Goal: Task Accomplishment & Management: Complete application form

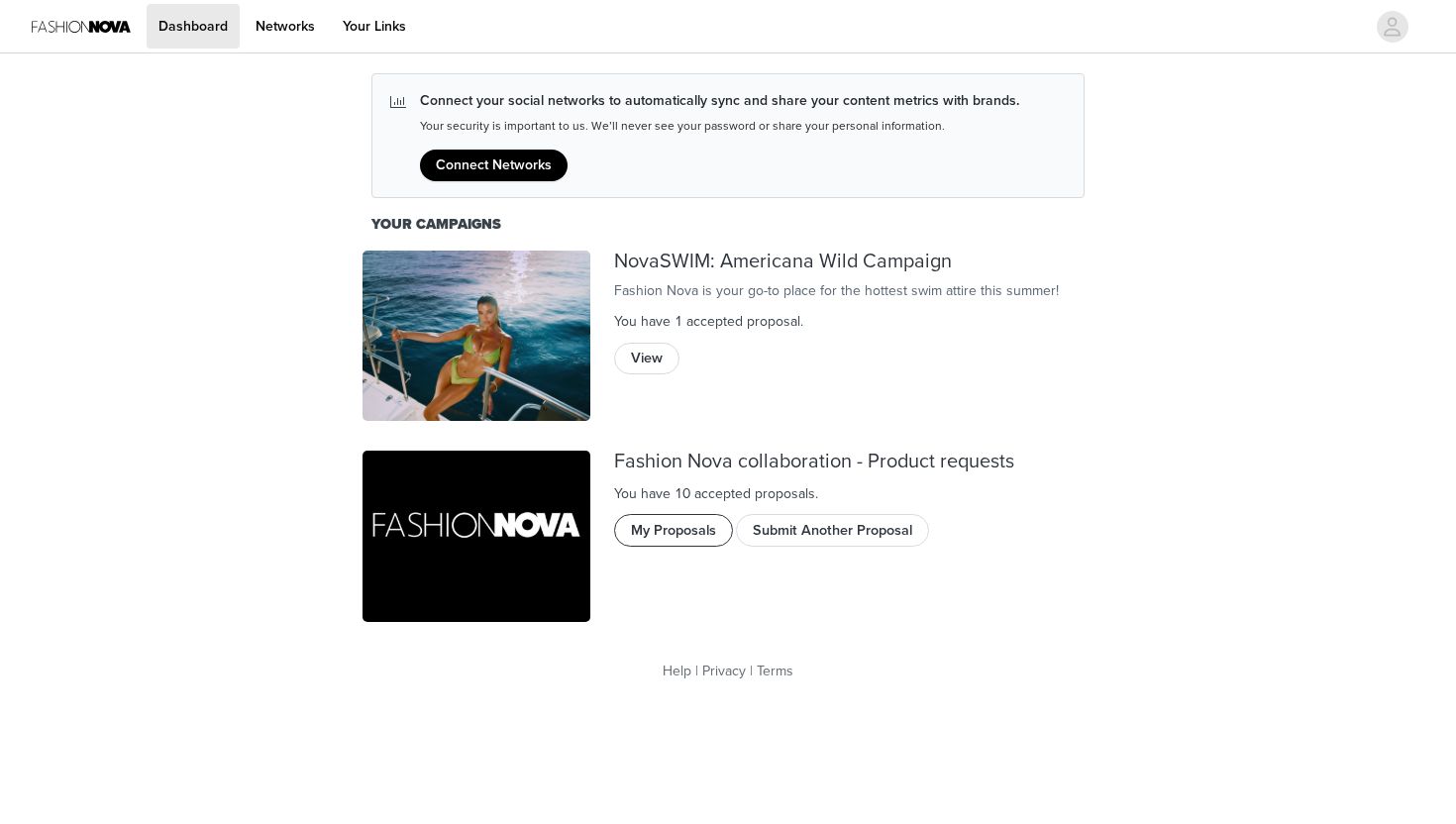
click at [674, 534] on button "My Proposals" at bounding box center [673, 530] width 119 height 32
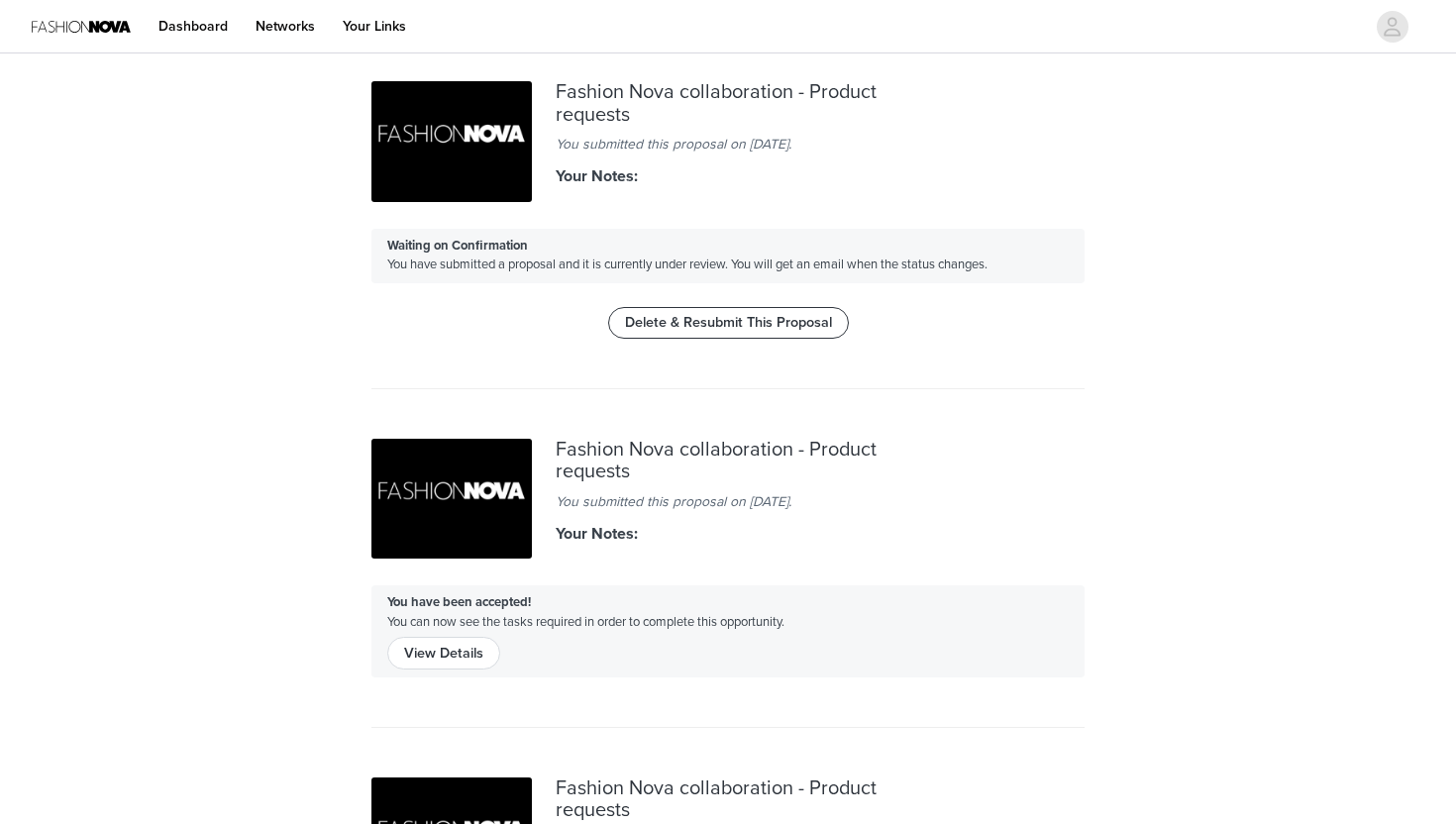
click at [705, 314] on button "Delete & Resubmit This Proposal" at bounding box center [728, 323] width 241 height 32
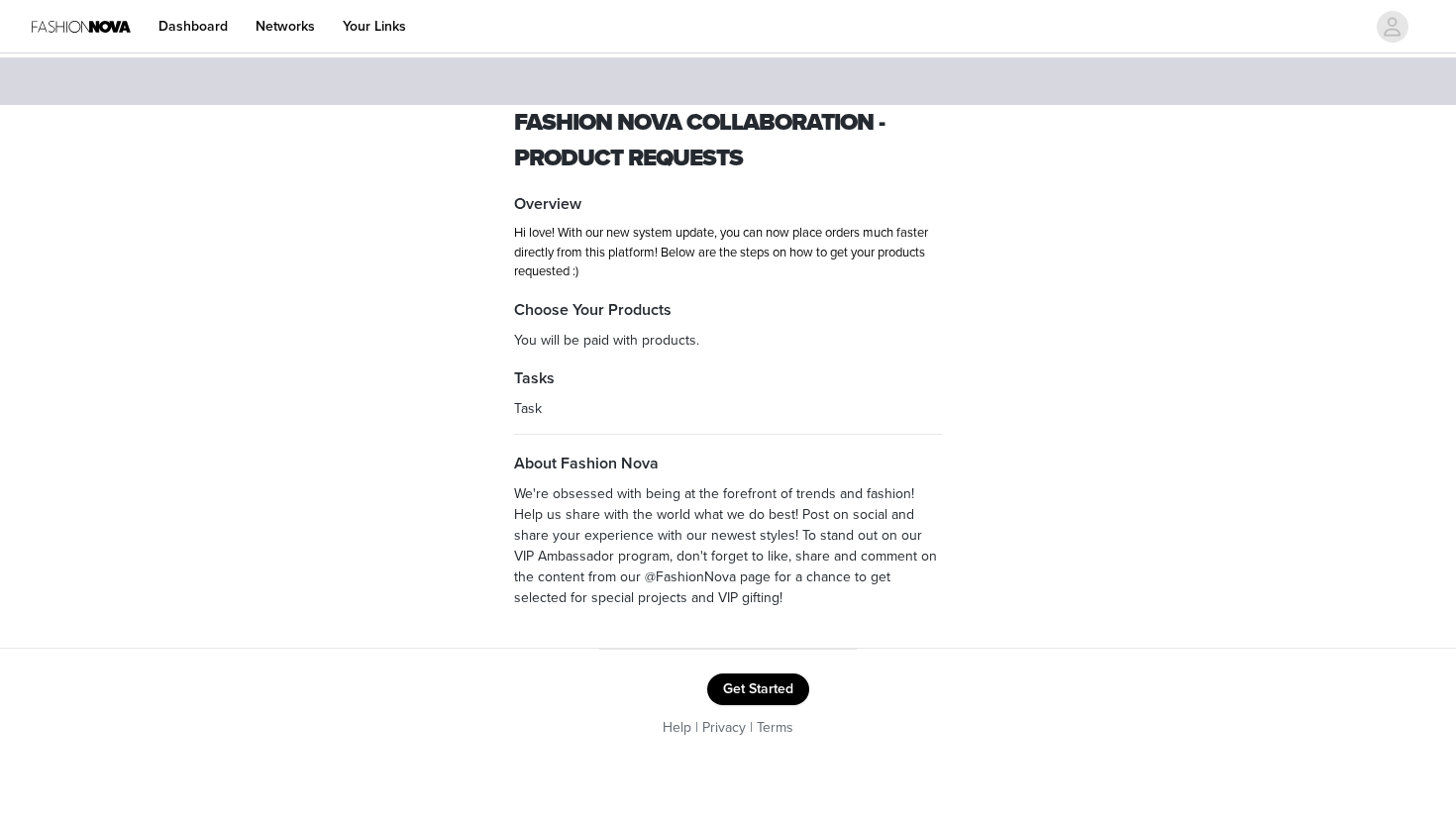
click at [755, 695] on button "Get Started" at bounding box center [758, 690] width 102 height 32
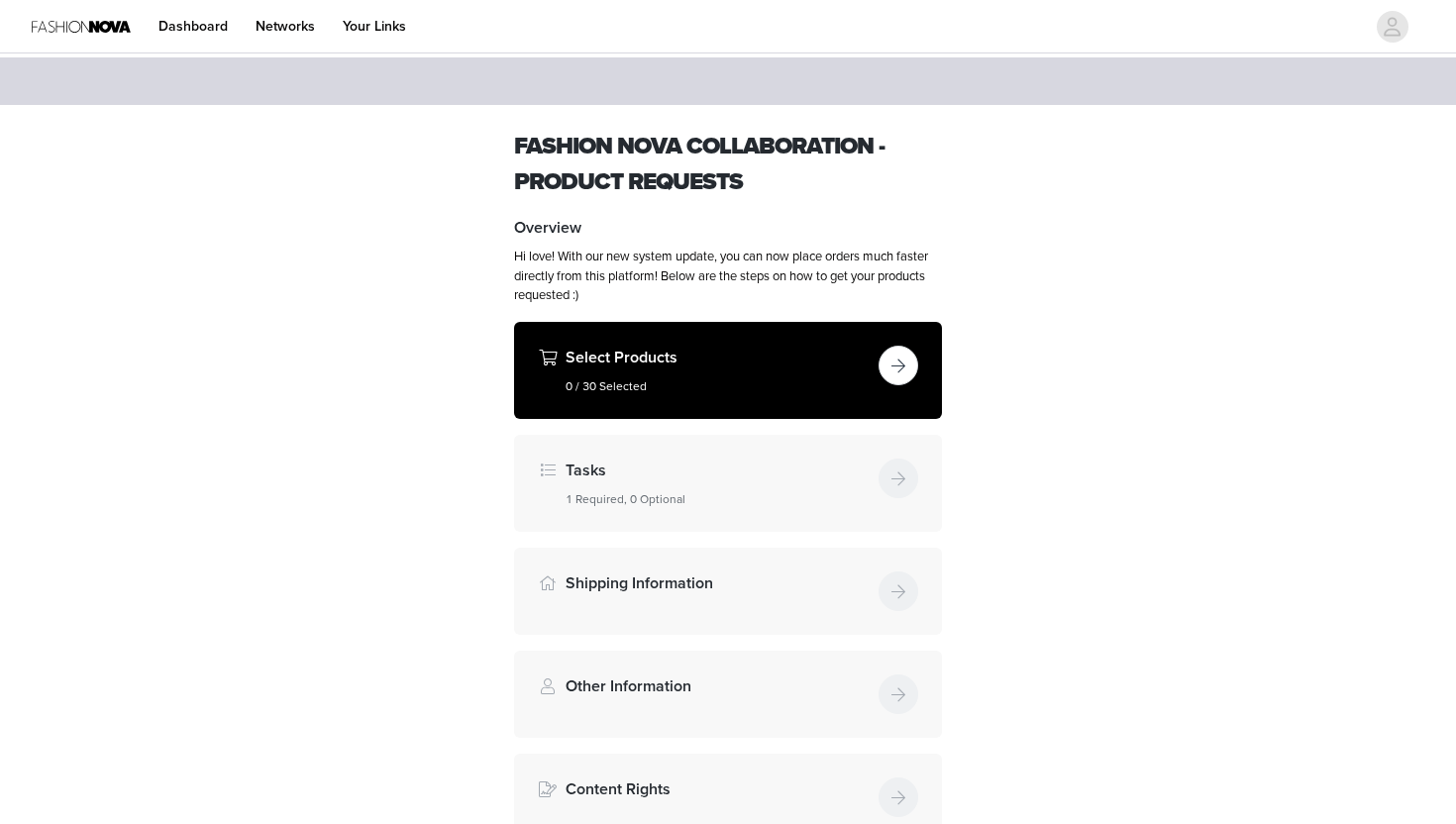
click at [822, 349] on h4 "Select Products" at bounding box center [718, 358] width 305 height 24
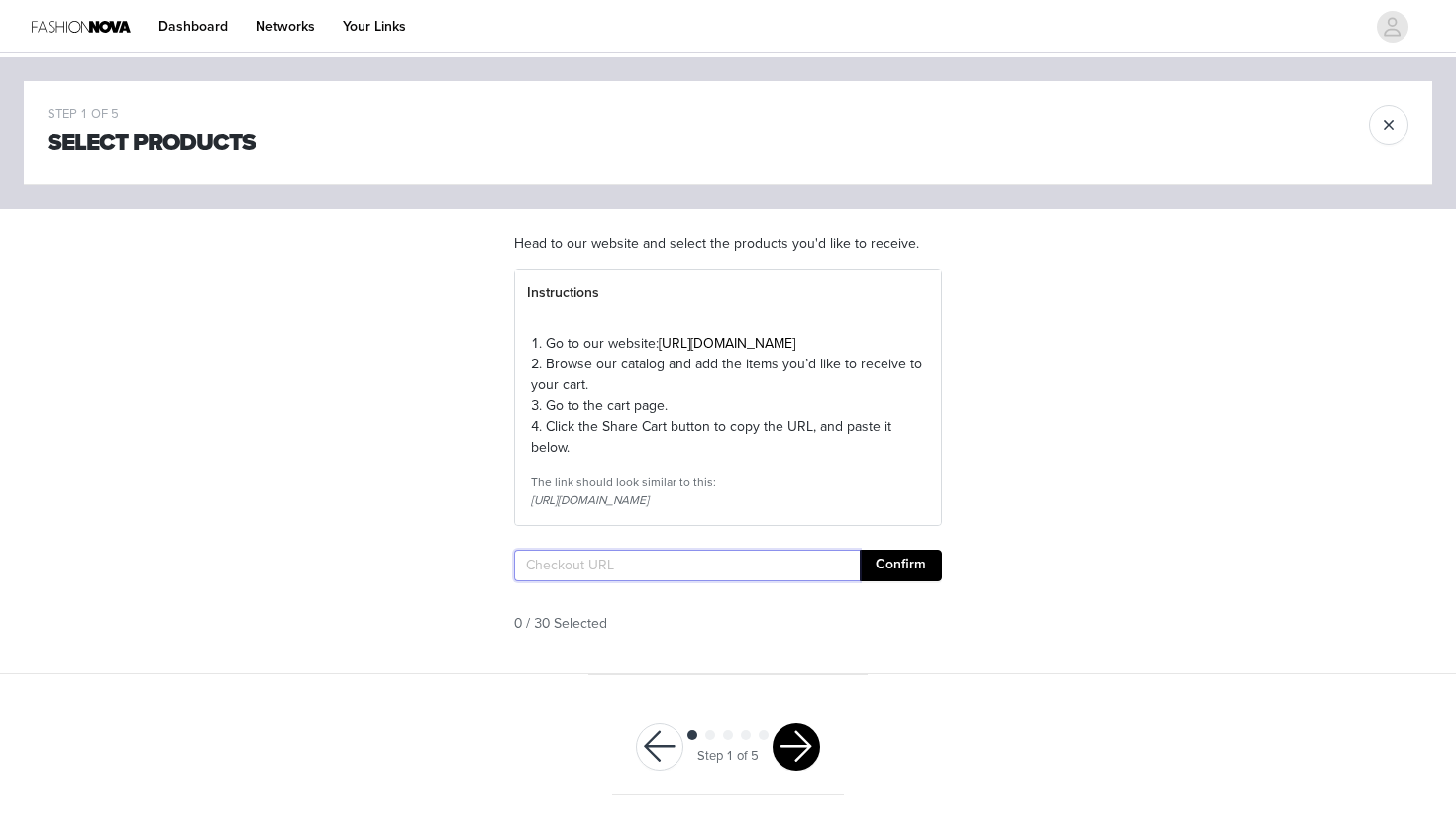
click at [672, 581] on input "text" at bounding box center [687, 566] width 346 height 32
paste input "[URL][DOMAIN_NAME]"
type input "[URL][DOMAIN_NAME]"
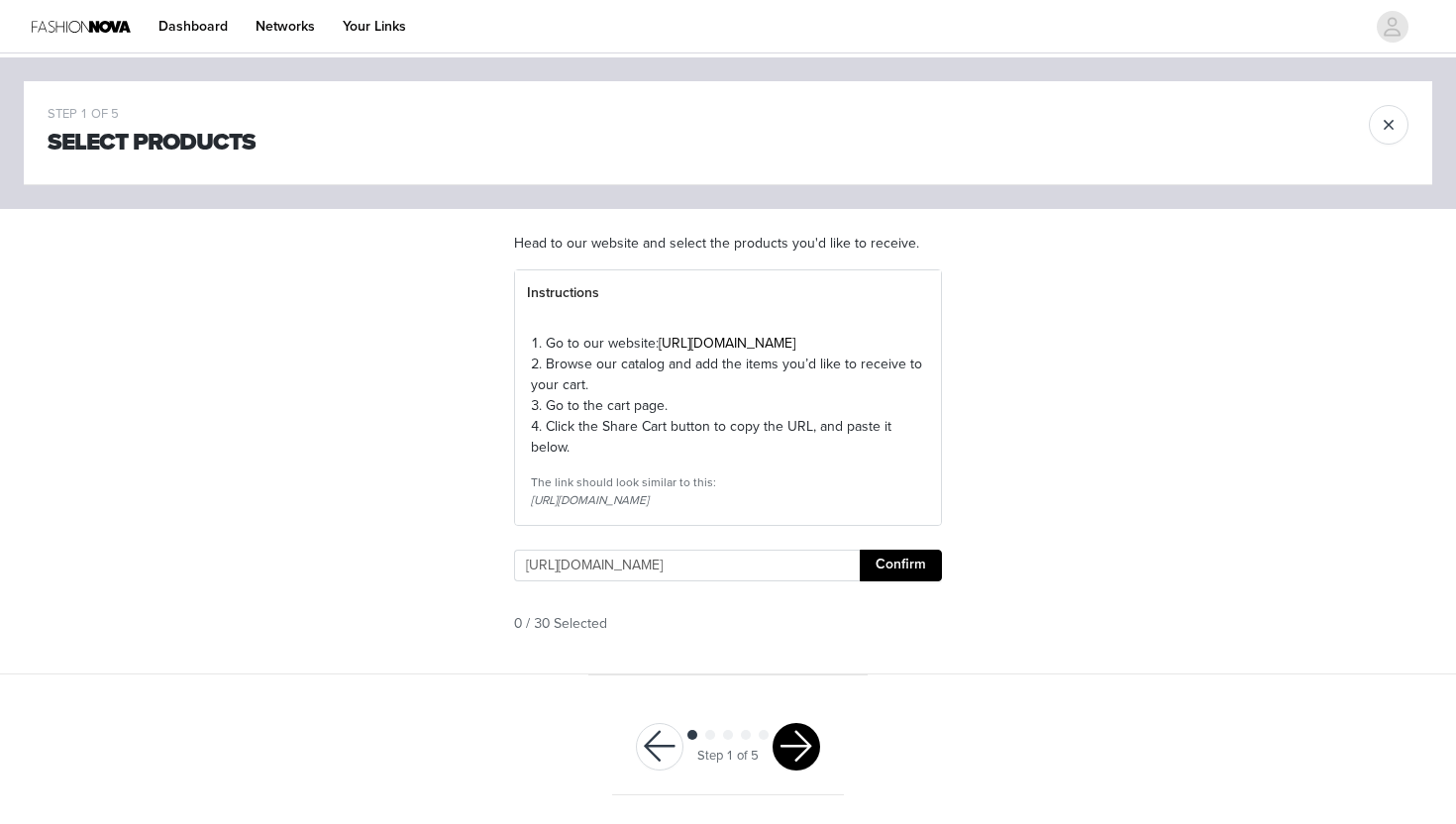
click at [927, 581] on button "Confirm" at bounding box center [901, 566] width 82 height 32
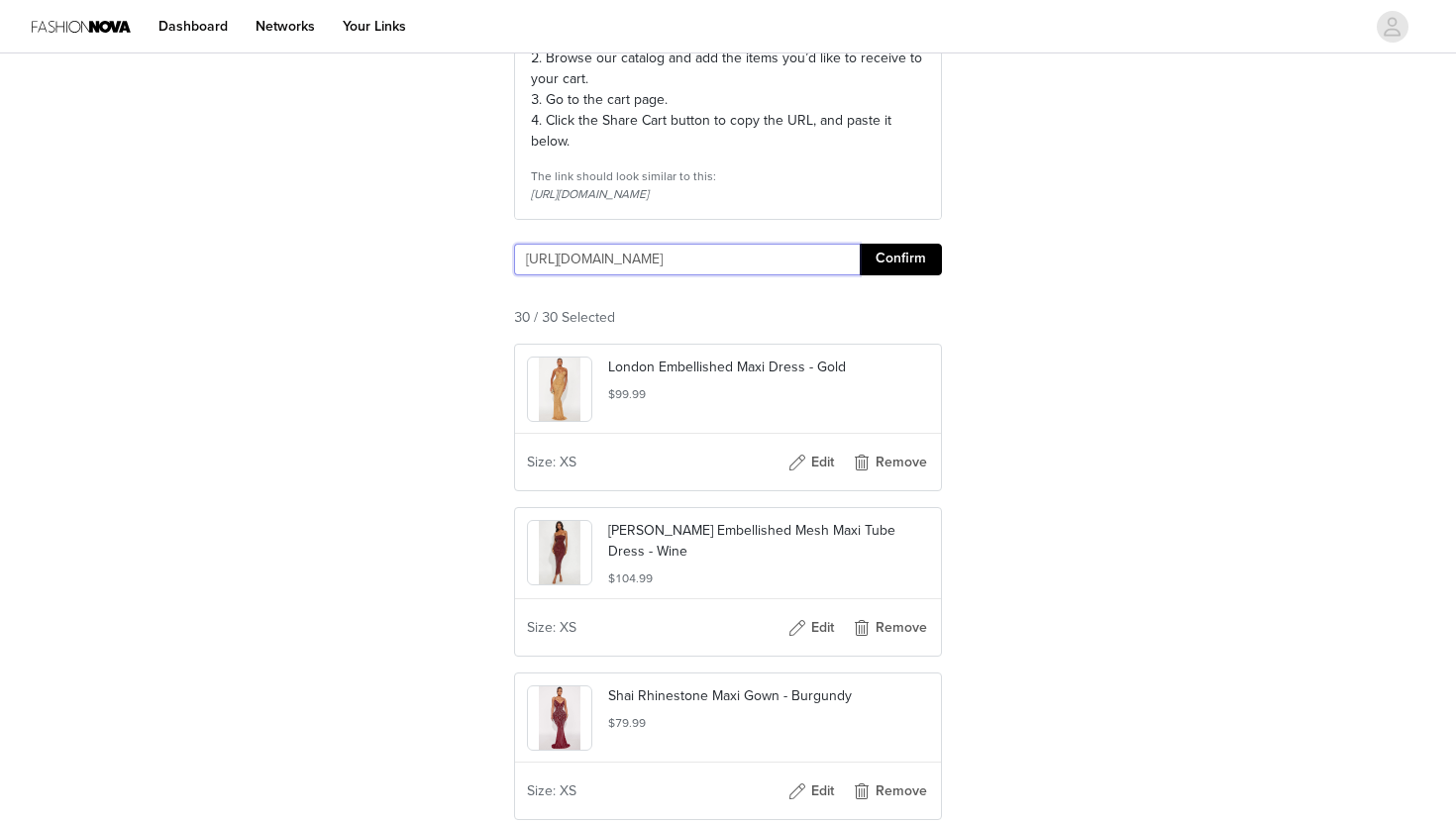
click at [843, 275] on input "https://www.fashionnova.com/pages/shared-cart/39296468287612:1,39292366848124:1…" at bounding box center [687, 260] width 346 height 32
paste input "https://www.fashionnova.com/pages/shared-cart/39284353761404:1,39284242350204:1…"
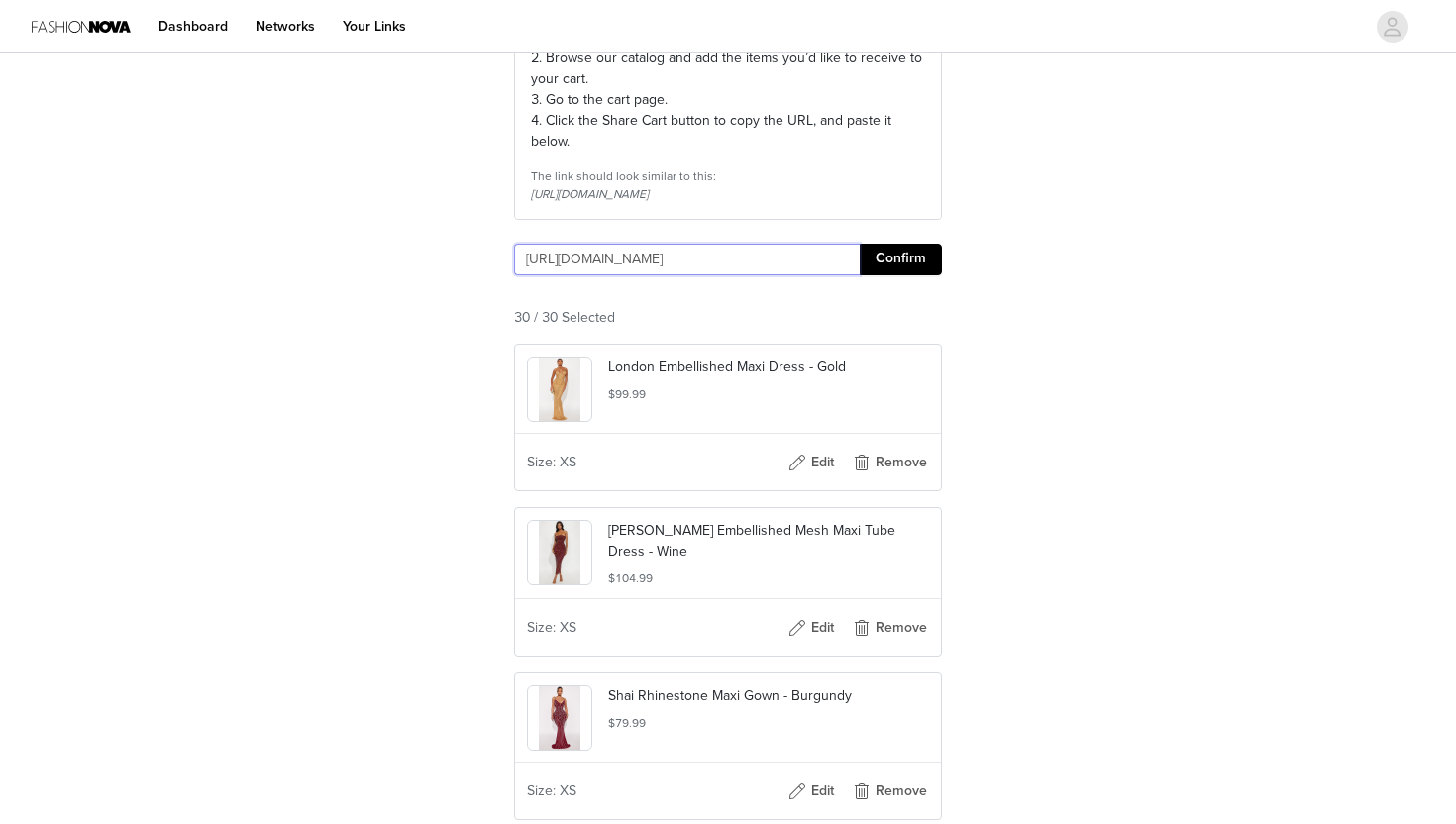
type input "https://www.fashionnova.com/pages/shared-cart/39284353761404:1,39284242350204:1…"
click at [890, 283] on div "https://www.fashionnova.com/pages/shared-cart/39284353761404:1,39284242350204:1…" at bounding box center [728, 264] width 428 height 40
click at [899, 275] on button "Confirm" at bounding box center [901, 260] width 82 height 32
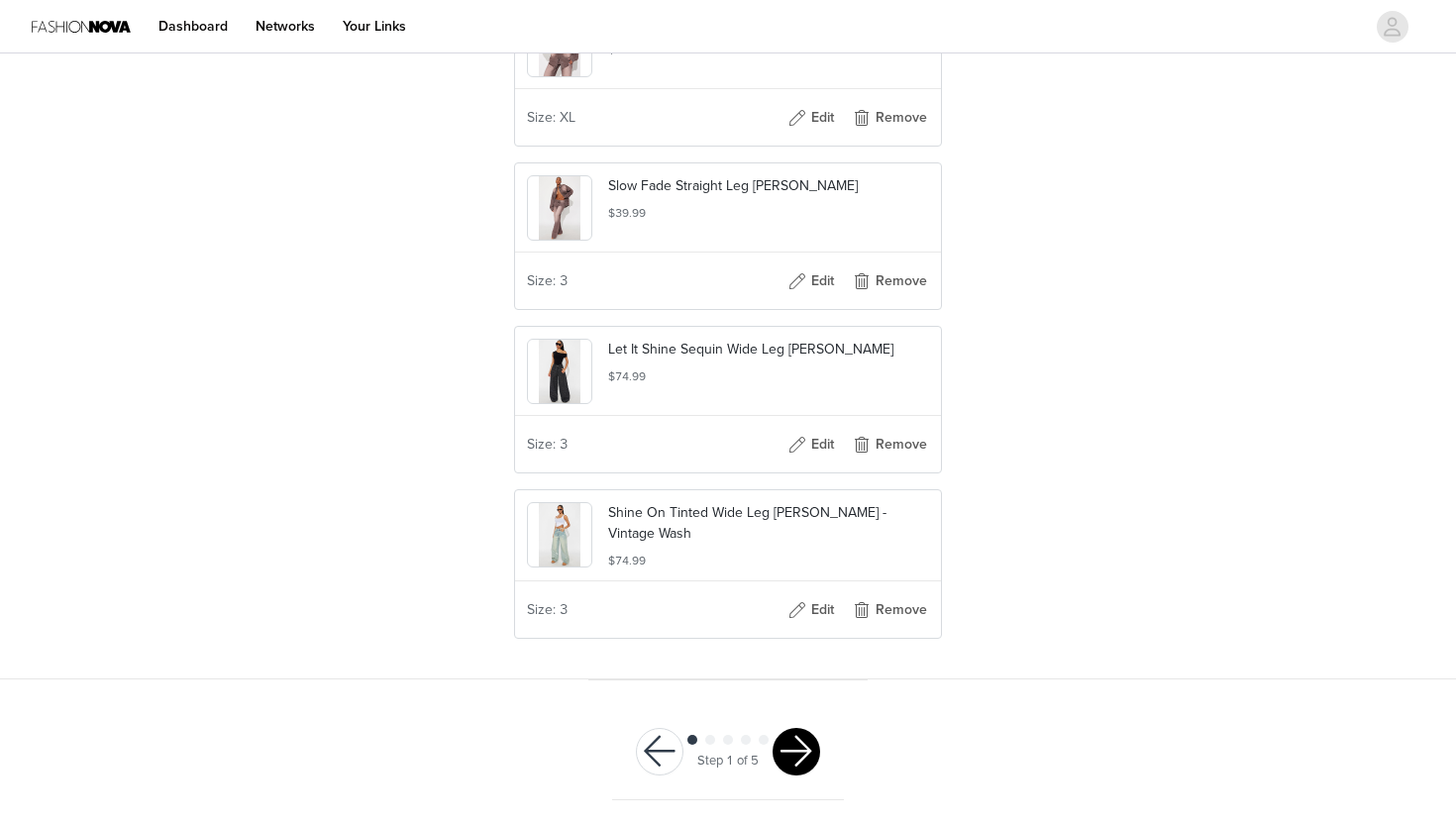
click at [811, 761] on button "button" at bounding box center [797, 752] width 48 height 48
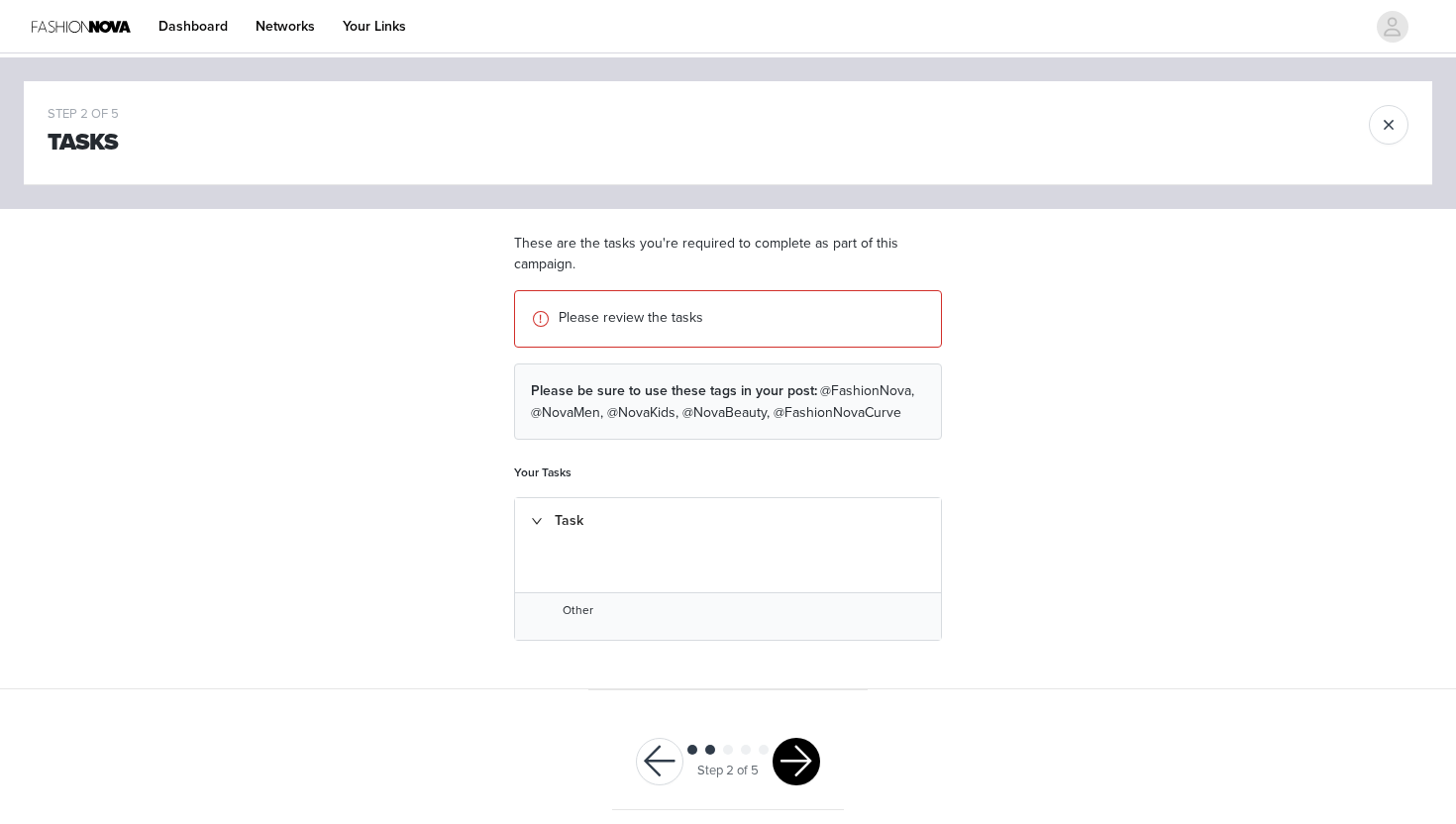
click at [790, 755] on button "button" at bounding box center [797, 762] width 48 height 48
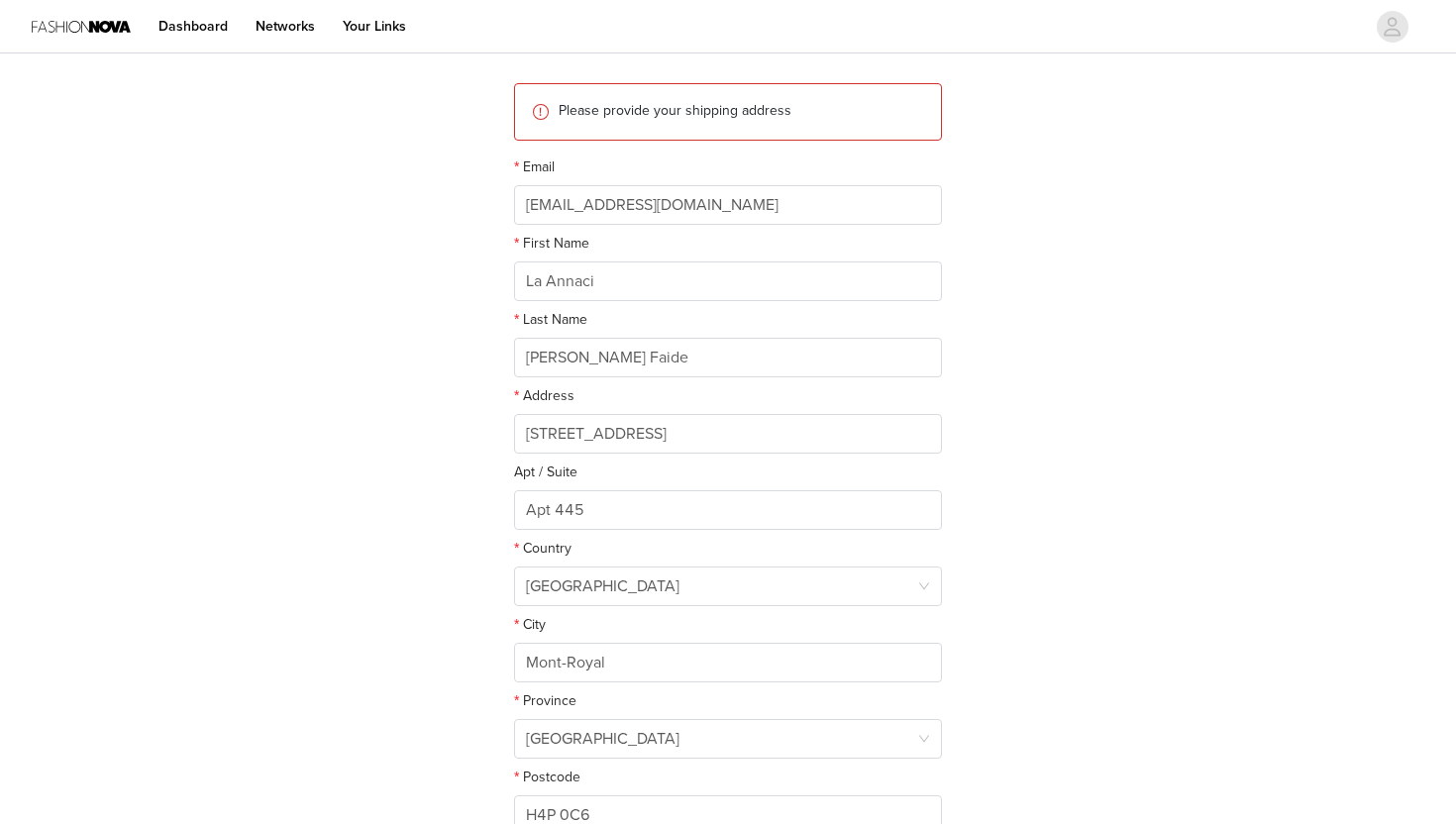
scroll to position [402, 0]
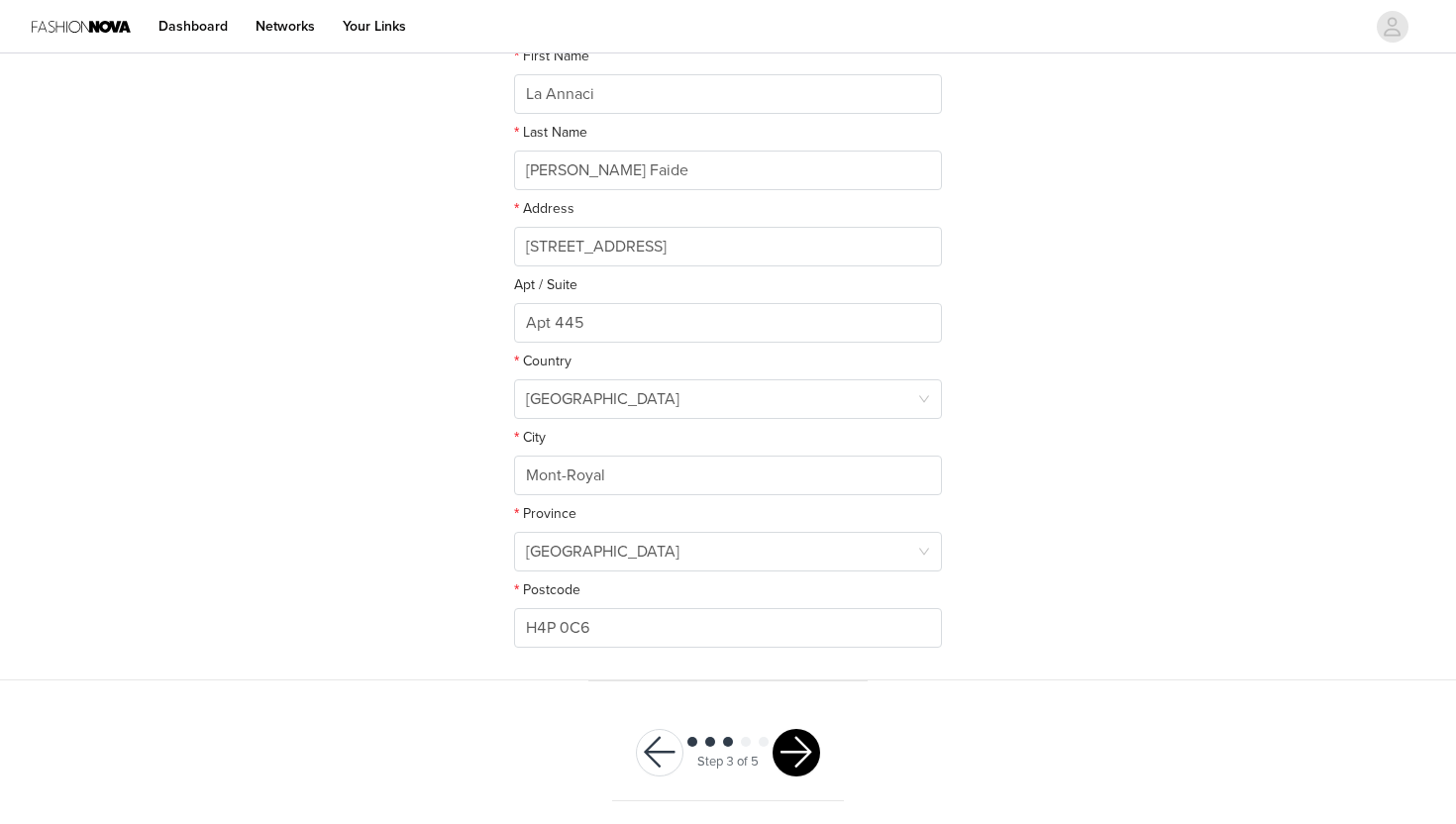
click at [797, 761] on button "button" at bounding box center [797, 753] width 48 height 48
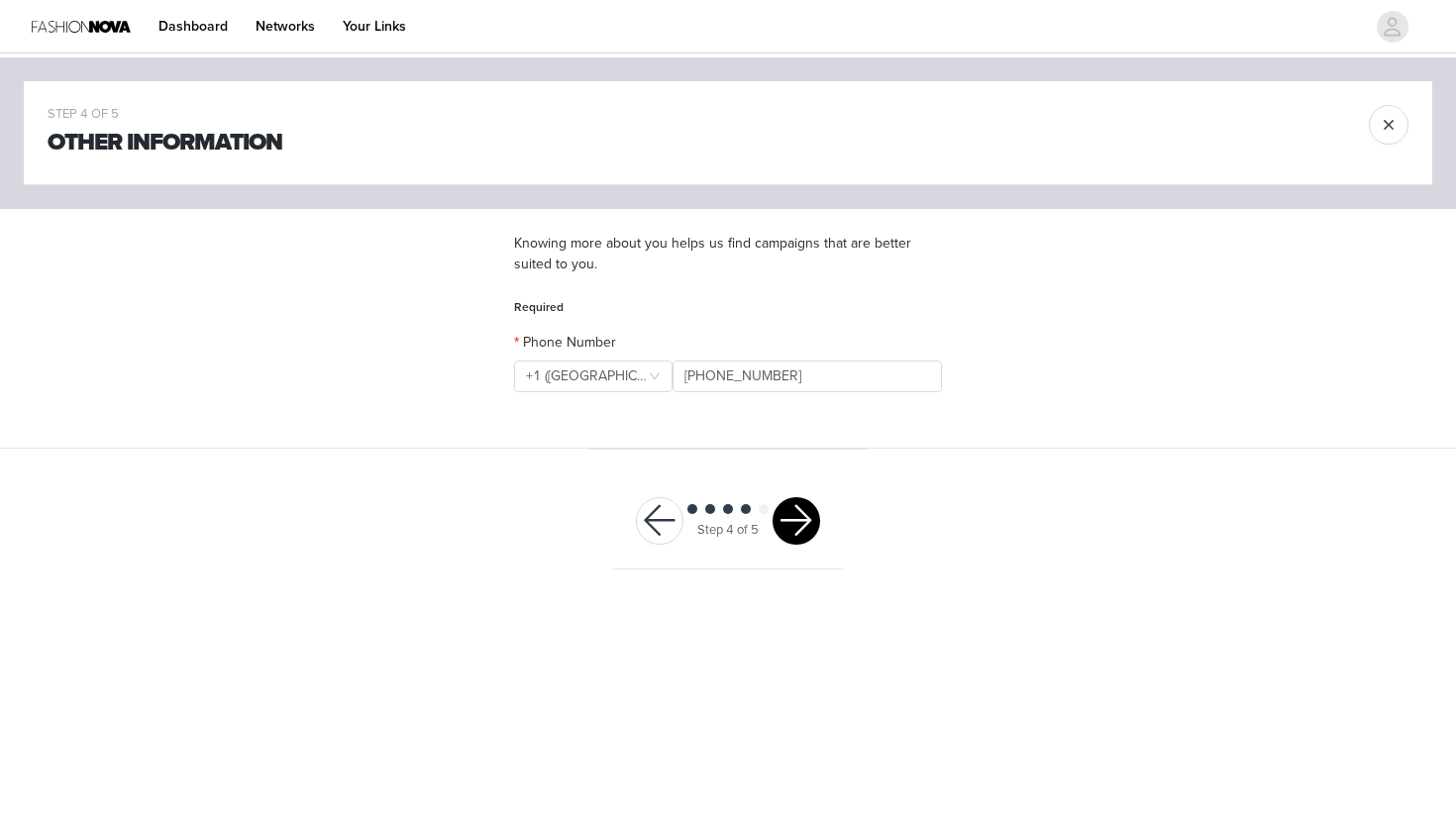
click at [799, 519] on button "button" at bounding box center [797, 521] width 48 height 48
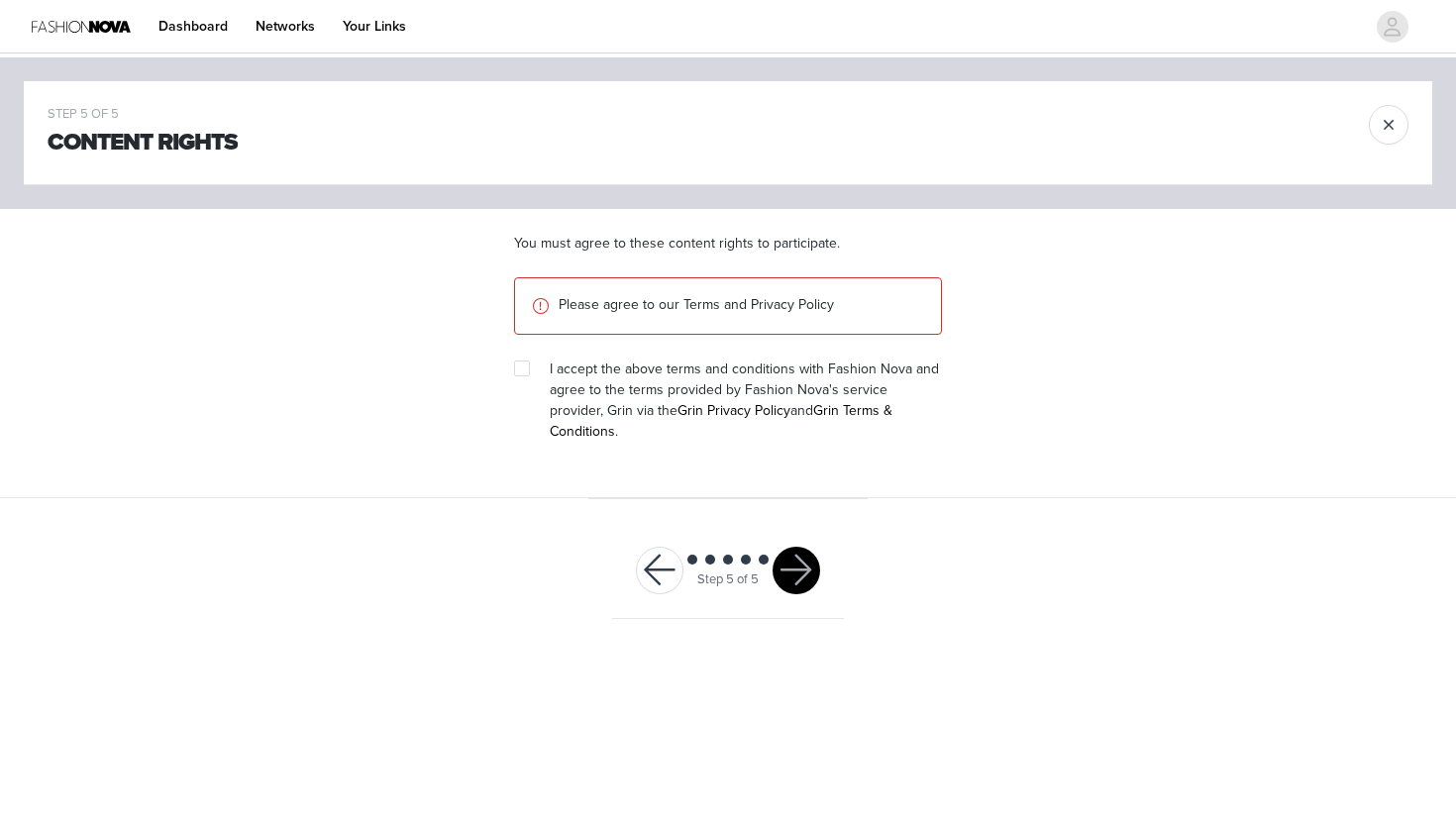
click at [502, 370] on section "You must agree to these content rights to participate. Please agree to our Term…" at bounding box center [727, 353] width 475 height 289
click at [511, 370] on section "You must agree to these content rights to participate. Please agree to our Term…" at bounding box center [727, 353] width 475 height 289
click at [518, 370] on input "checkbox" at bounding box center [521, 368] width 14 height 14
checkbox input "true"
click at [810, 564] on button "button" at bounding box center [797, 571] width 48 height 48
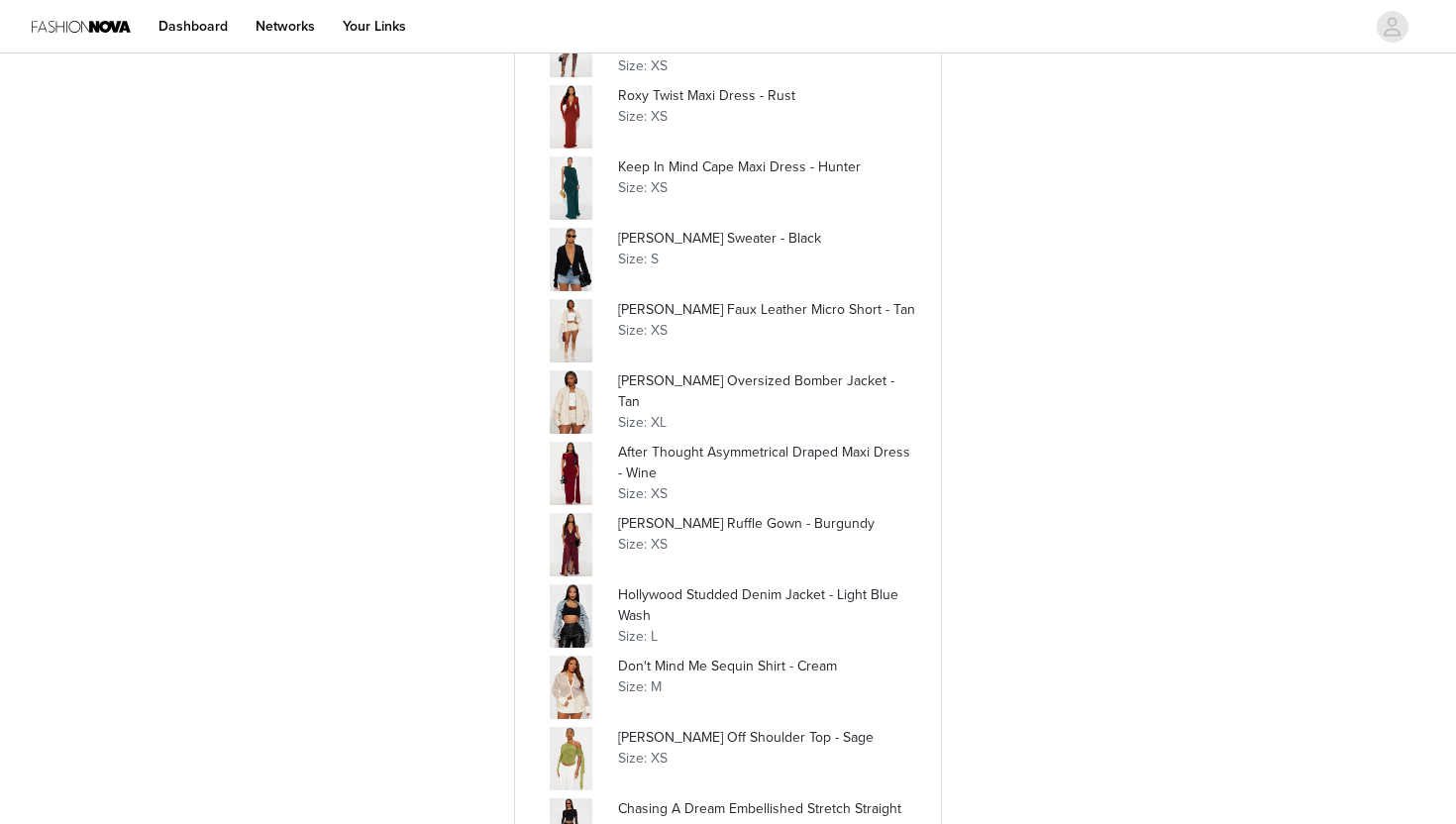
scroll to position [2506, 0]
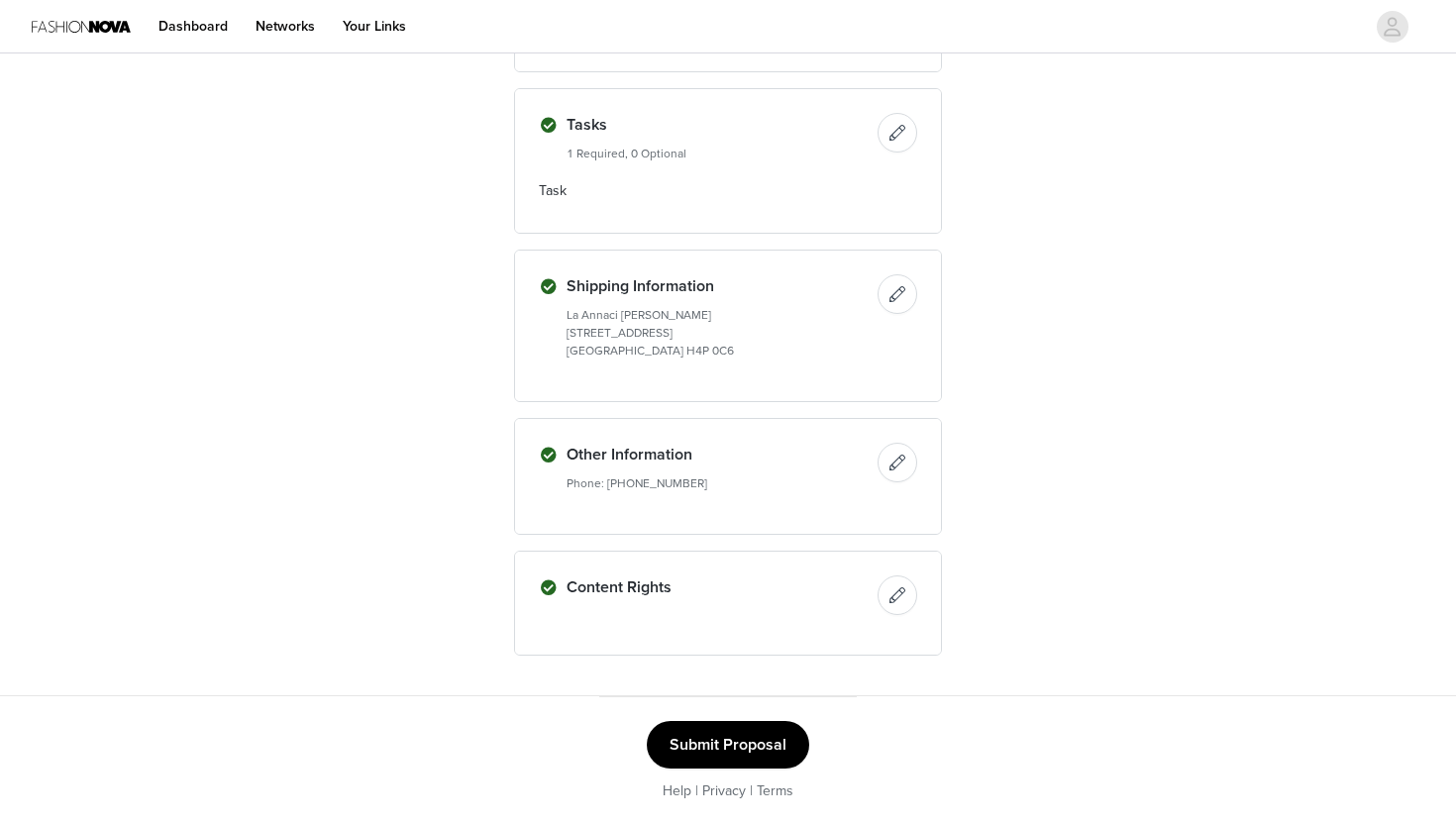
click at [760, 756] on button "Submit Proposal" at bounding box center [728, 745] width 162 height 48
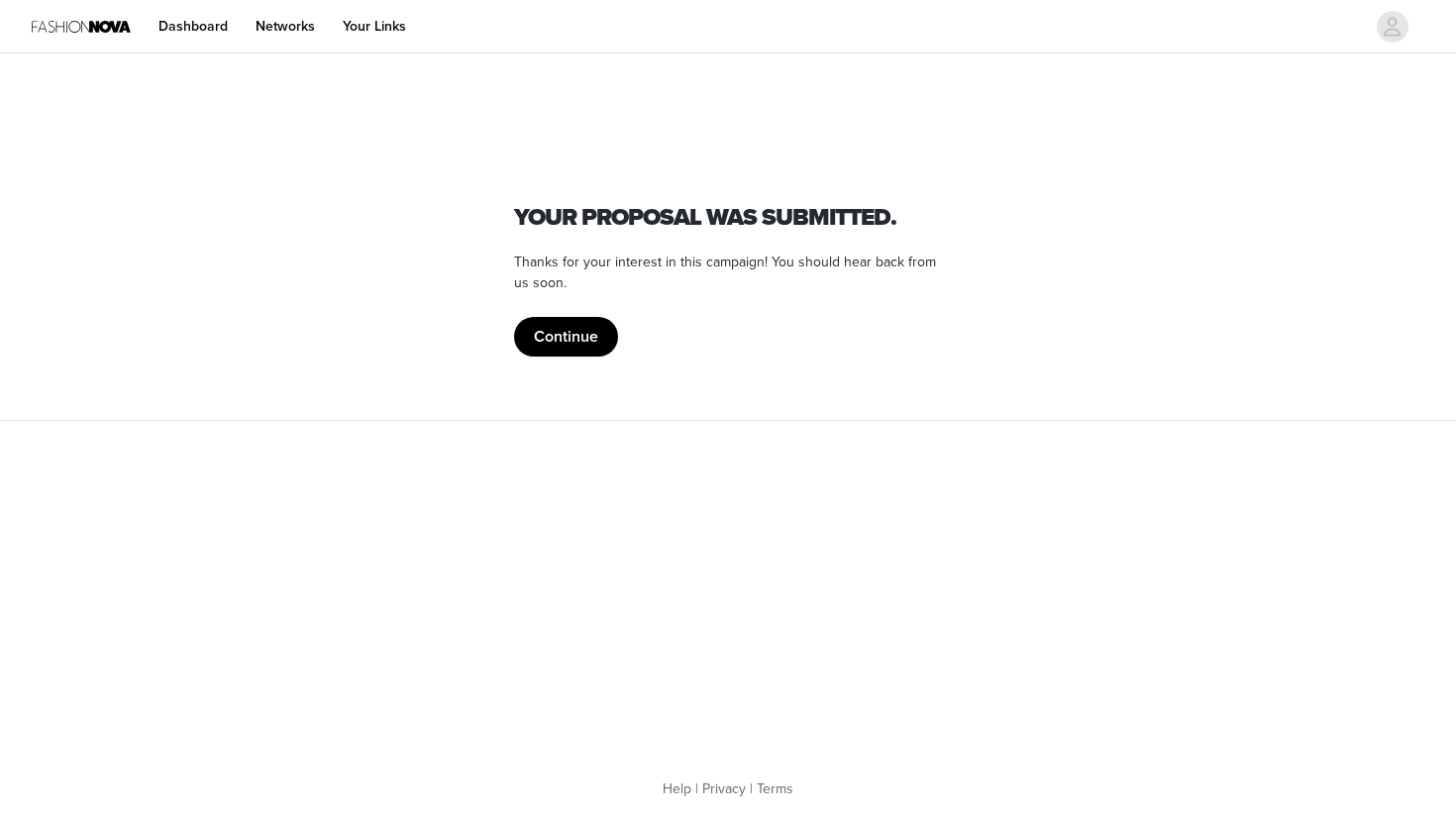
scroll to position [0, 0]
click at [567, 343] on button "Continue" at bounding box center [566, 337] width 104 height 40
